Goal: Task Accomplishment & Management: Use online tool/utility

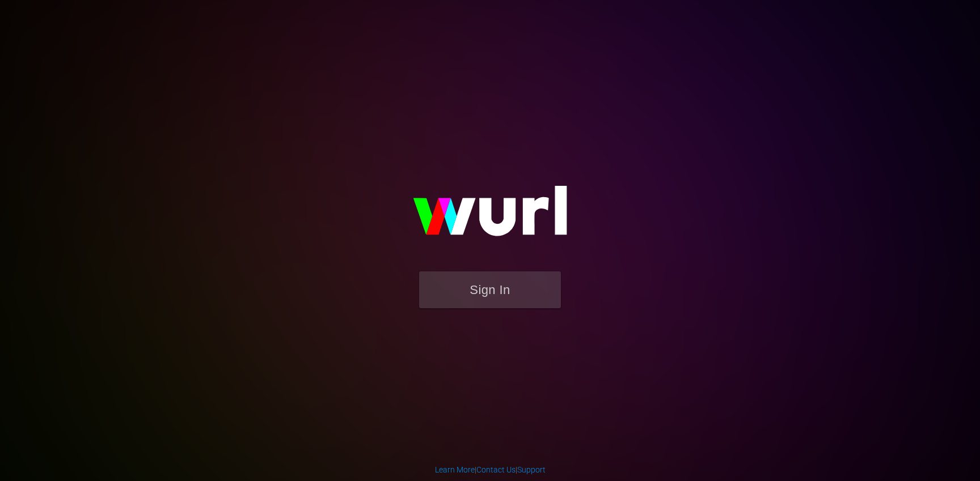
click at [471, 295] on button "Sign In" at bounding box center [490, 290] width 142 height 37
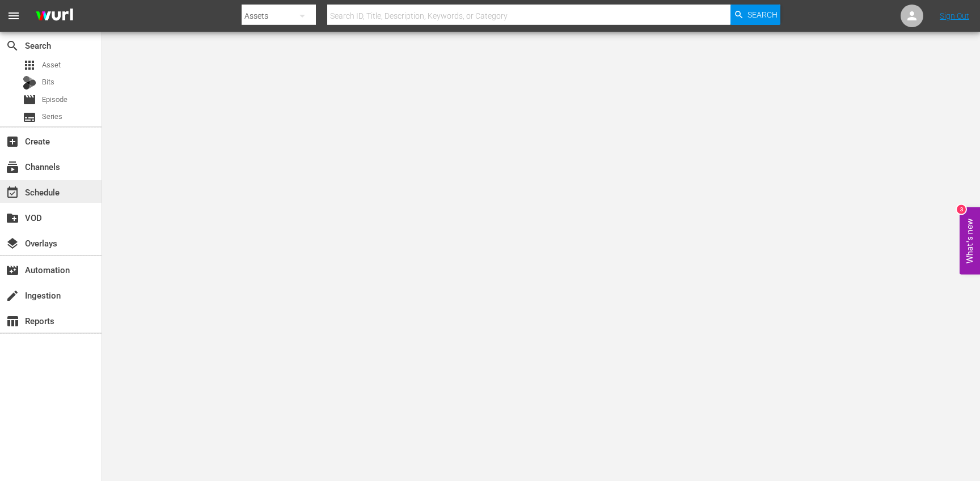
click at [85, 185] on div "event_available Schedule" at bounding box center [50, 191] width 101 height 23
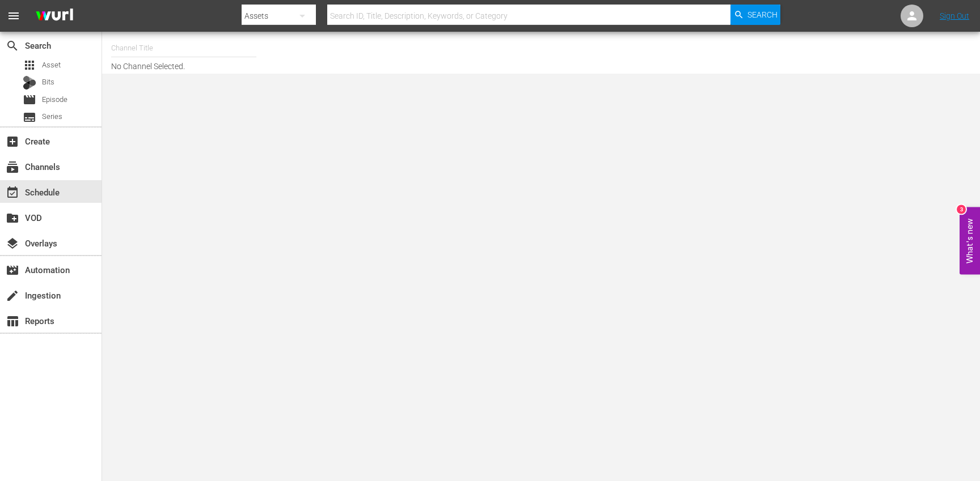
click at [164, 44] on input "text" at bounding box center [183, 48] width 145 height 27
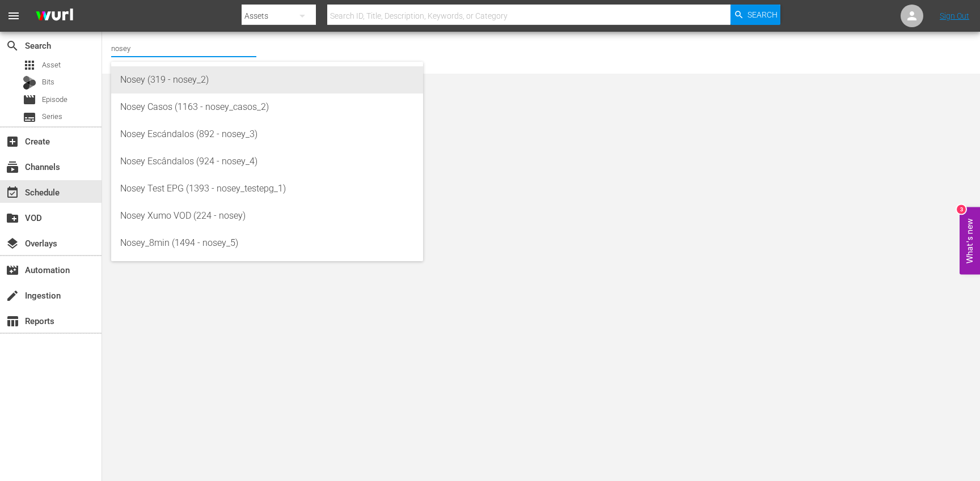
click at [234, 79] on div "Nosey (319 - nosey_2)" at bounding box center [267, 79] width 294 height 27
type input "Nosey (319 - nosey_2)"
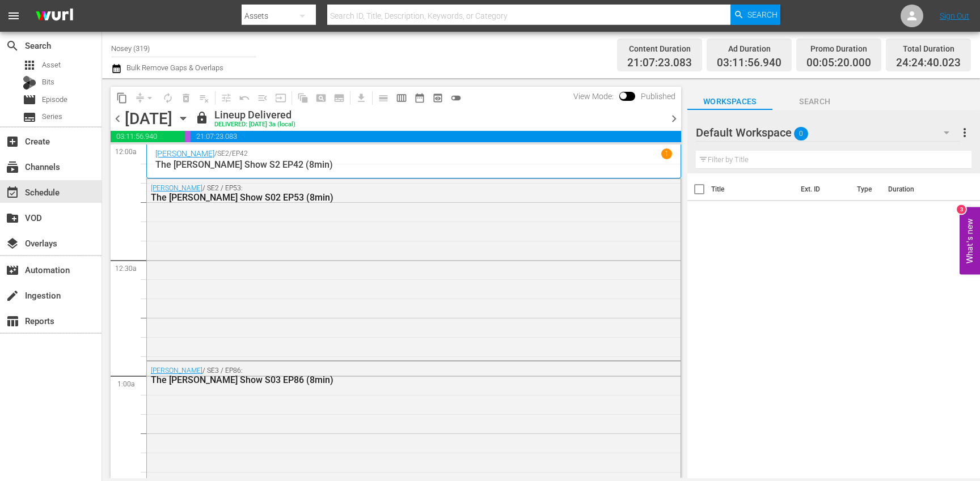
click at [189, 118] on icon "button" at bounding box center [183, 118] width 12 height 12
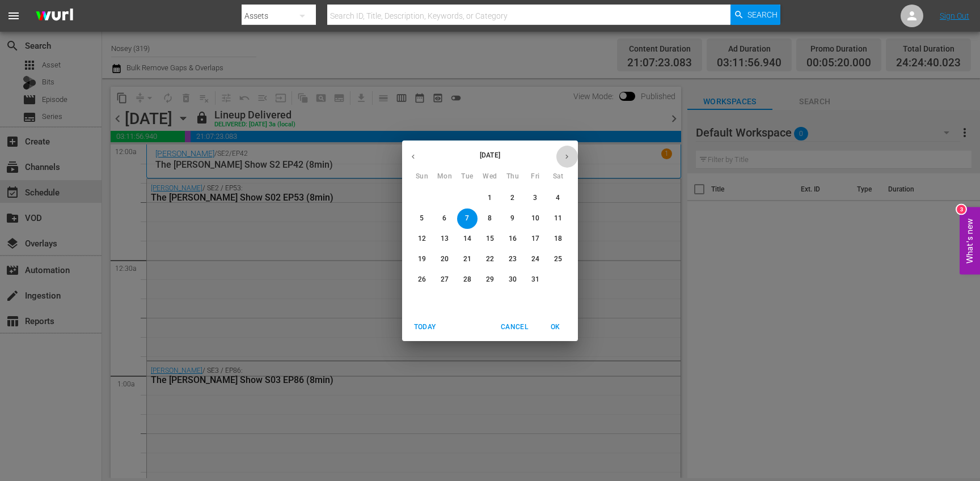
click at [568, 155] on icon "button" at bounding box center [566, 156] width 9 height 9
click at [493, 218] on p "10" at bounding box center [490, 219] width 8 height 10
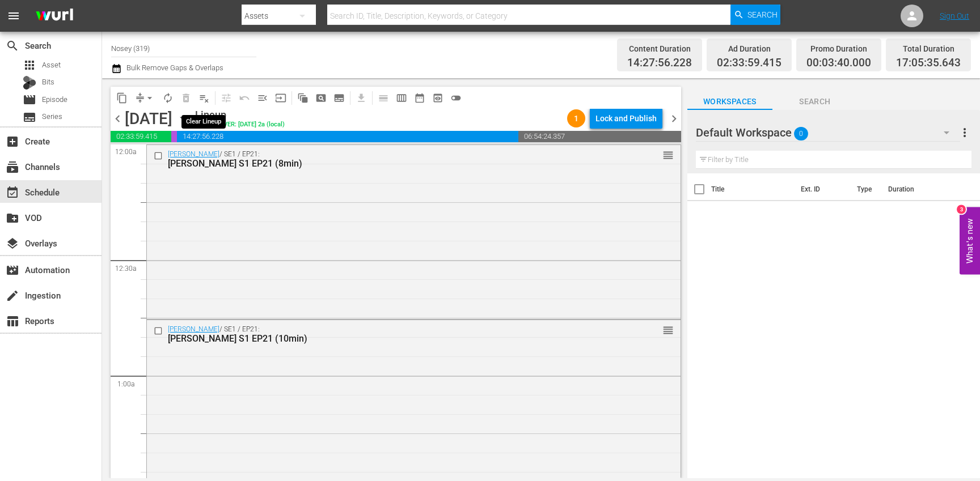
click at [207, 96] on span "playlist_remove_outlined" at bounding box center [203, 97] width 11 height 11
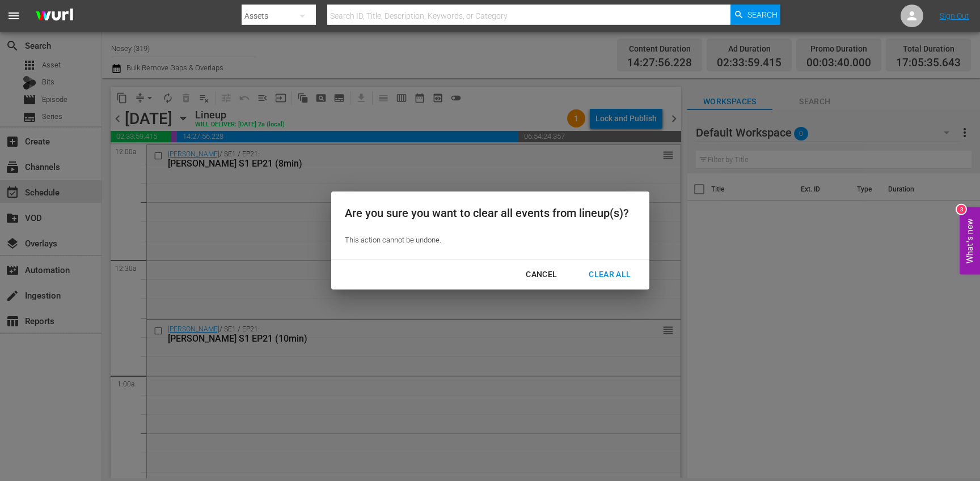
click at [621, 276] on div "Clear All" at bounding box center [609, 275] width 60 height 14
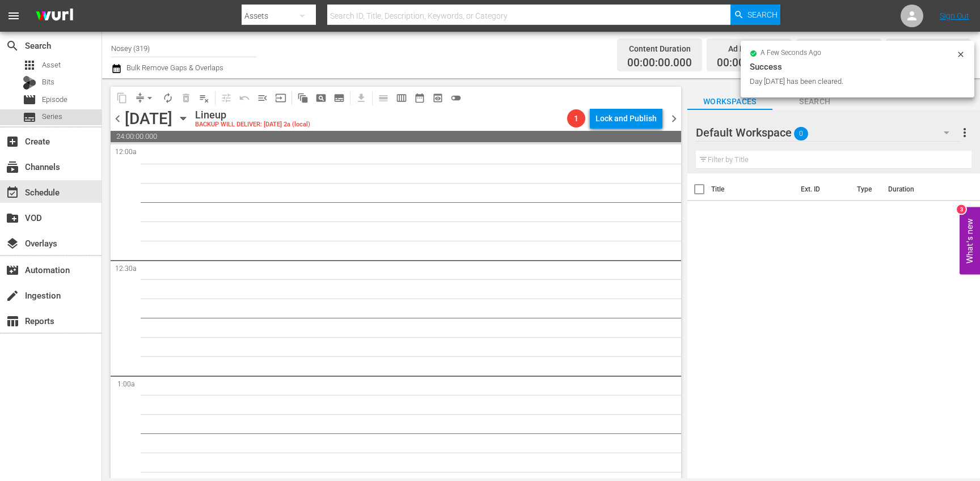
click at [70, 122] on div "subtitles Series" at bounding box center [50, 117] width 101 height 16
